Goal: Transaction & Acquisition: Purchase product/service

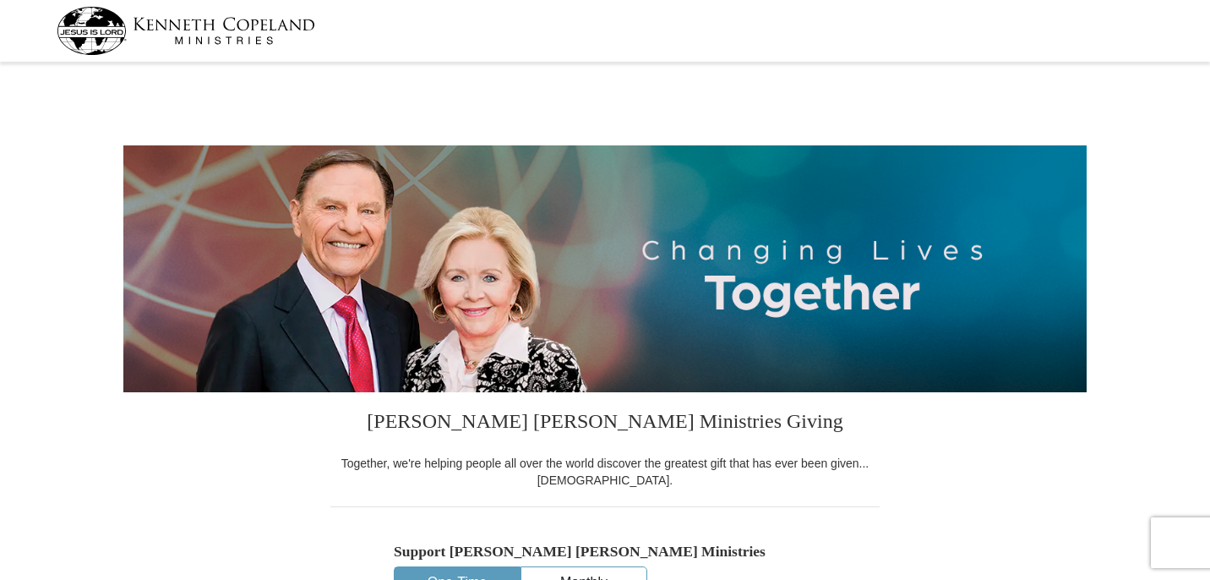
select select "GA"
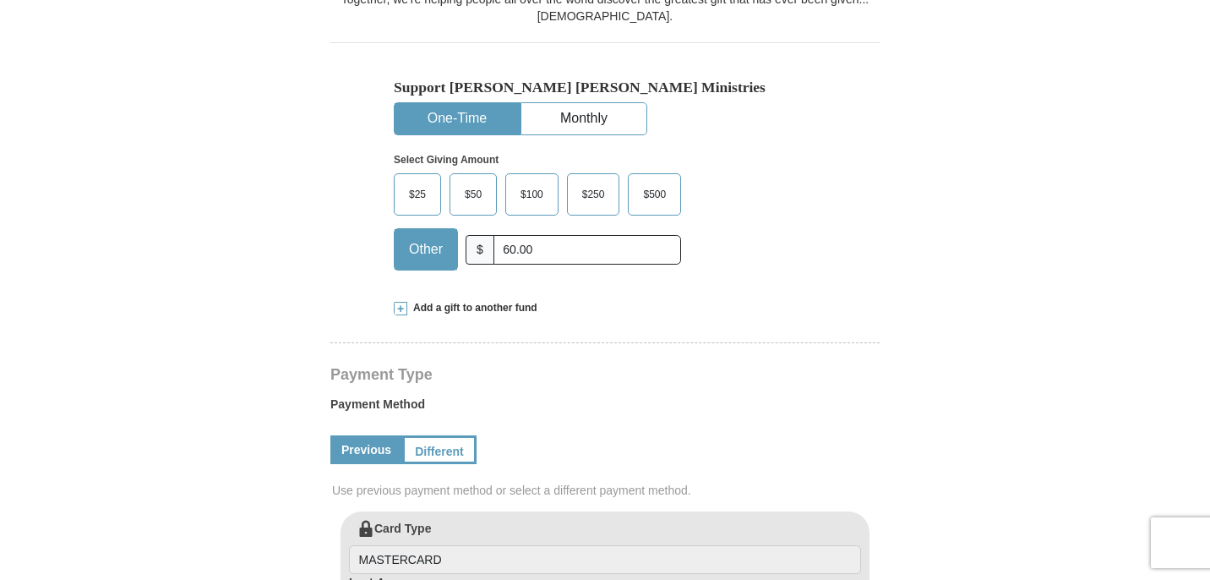
scroll to position [460, 0]
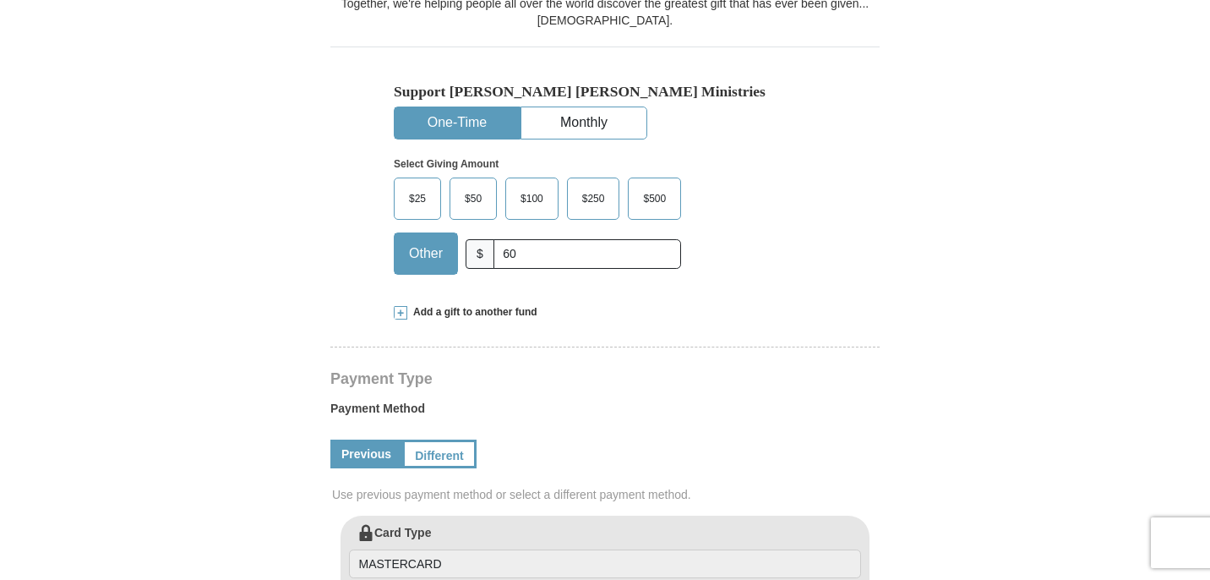
type input "6"
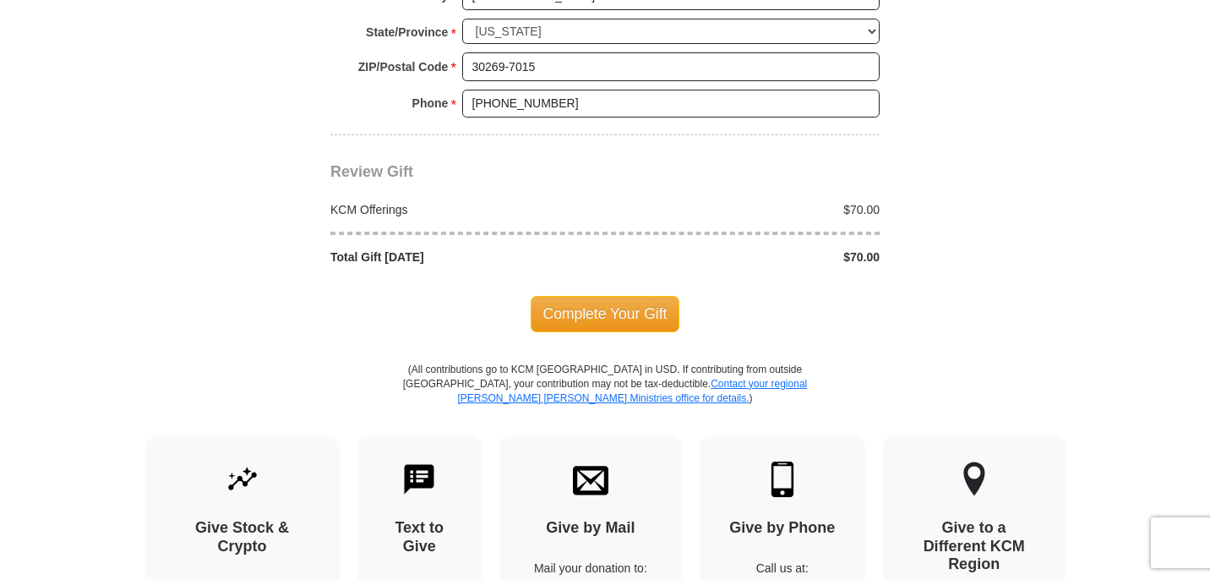
scroll to position [1471, 0]
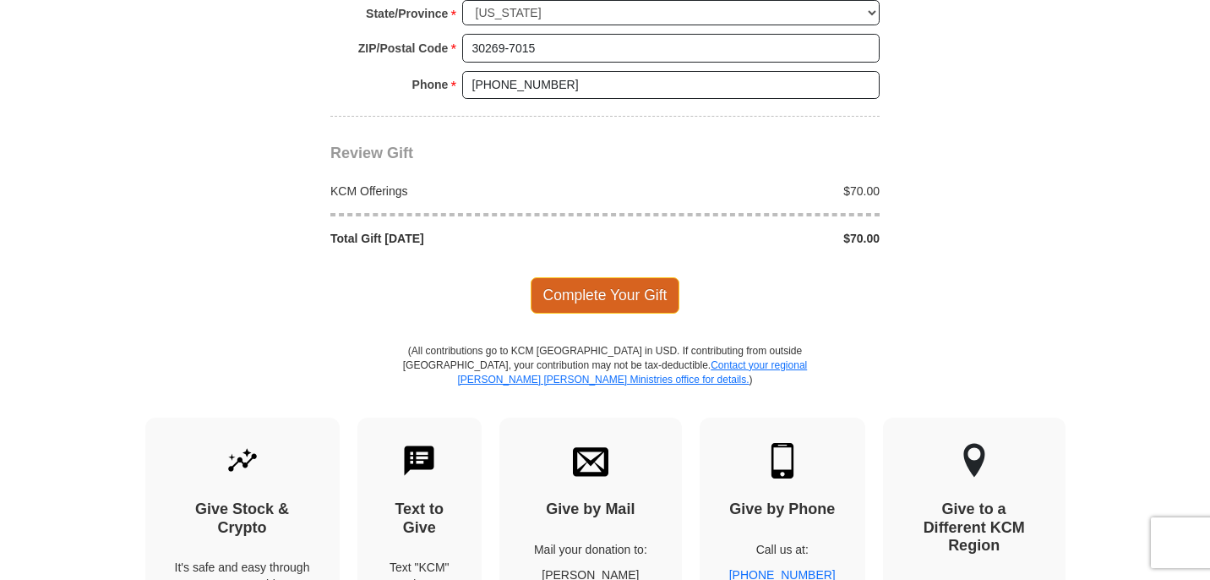
type input "70.00"
click at [587, 301] on span "Complete Your Gift" at bounding box center [606, 295] width 150 height 36
